Goal: Information Seeking & Learning: Learn about a topic

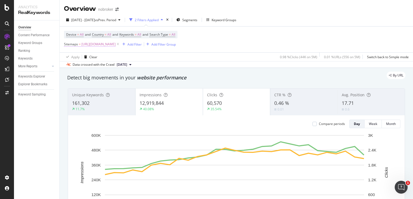
click at [116, 45] on span "[URL][DOMAIN_NAME]" at bounding box center [98, 45] width 34 height 8
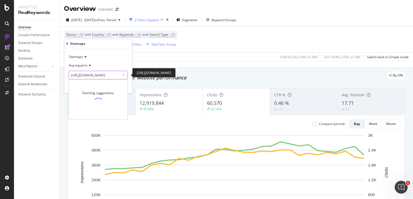
click at [96, 73] on input "[URL][DOMAIN_NAME]" at bounding box center [94, 75] width 51 height 9
paste input "asian-paints-exterior-colour-combination-catalogue/"
type input "[URL][DOMAIN_NAME]"
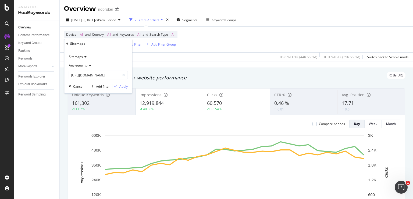
scroll to position [0, 0]
click at [131, 89] on div "Sitemaps Any equal to [URL][DOMAIN_NAME] [URL][DOMAIN_NAME] Cancel Add filter A…" at bounding box center [98, 70] width 68 height 45
click at [126, 87] on div "Apply" at bounding box center [123, 86] width 8 height 5
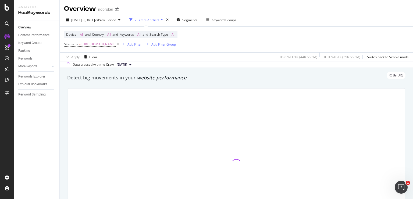
click at [127, 64] on span "[DATE]" at bounding box center [122, 64] width 10 height 5
click at [131, 82] on div "[DATE]" at bounding box center [123, 82] width 15 height 5
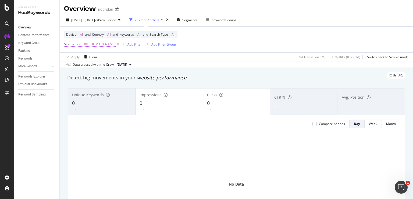
click at [116, 43] on span "[URL][DOMAIN_NAME]" at bounding box center [98, 45] width 34 height 8
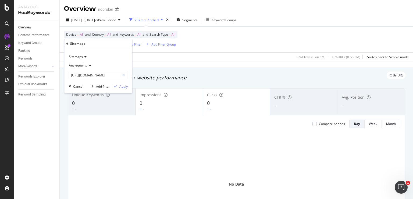
click at [86, 56] on icon at bounding box center [85, 56] width 4 height 3
click at [76, 87] on div "Cancel" at bounding box center [78, 86] width 10 height 5
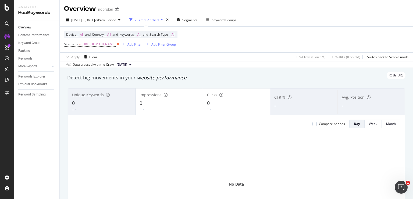
click at [120, 45] on icon at bounding box center [118, 44] width 5 height 5
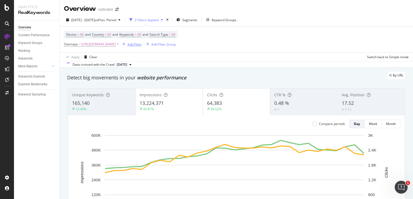
click at [142, 46] on div "Add Filter" at bounding box center [134, 44] width 14 height 5
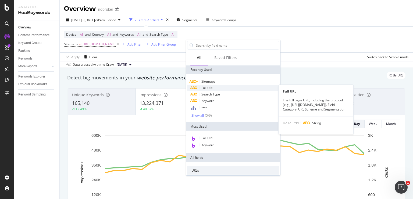
click at [204, 87] on span "Full URL" at bounding box center [207, 88] width 12 height 5
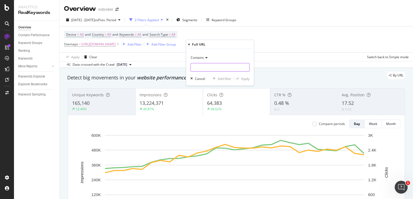
click at [214, 68] on input "text" at bounding box center [220, 67] width 59 height 9
paste input "[URL][DOMAIN_NAME]"
type input "[URL][DOMAIN_NAME]"
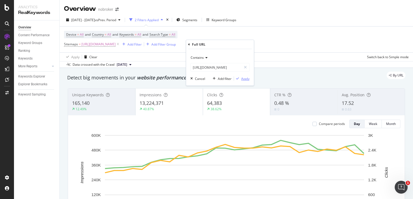
click at [246, 77] on div "Apply" at bounding box center [245, 79] width 8 height 5
